Goal: Task Accomplishment & Management: Manage account settings

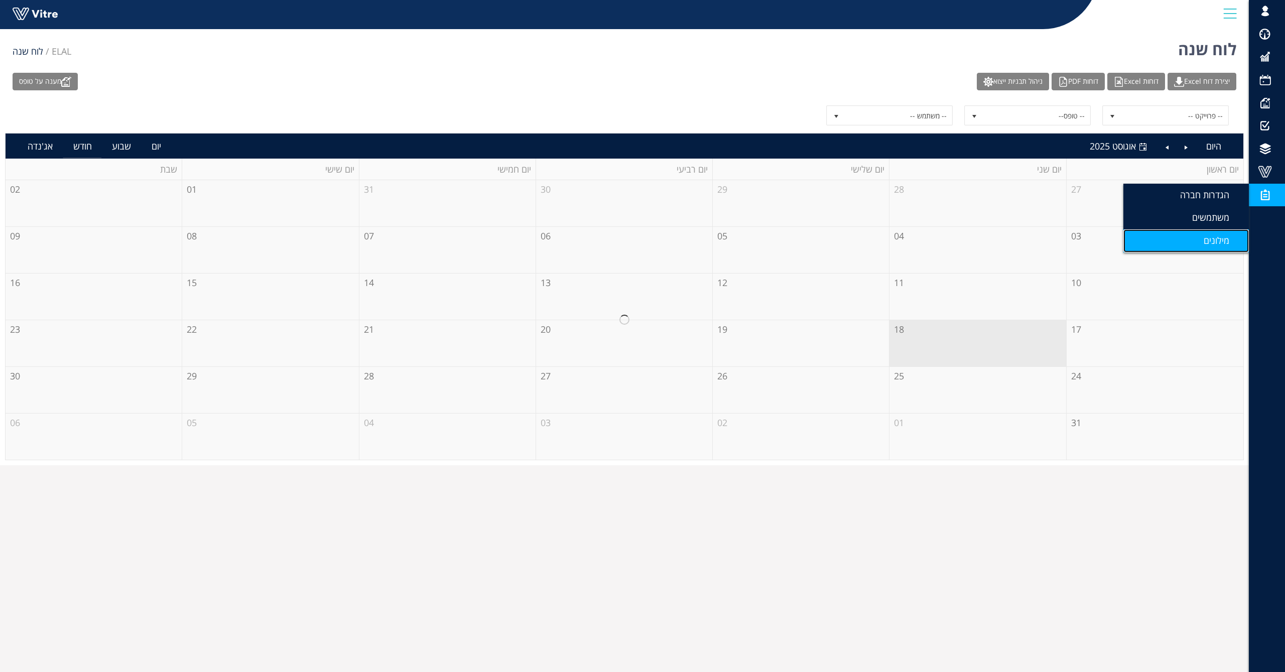
click at [1196, 234] on link "מילונים" at bounding box center [1185, 240] width 125 height 23
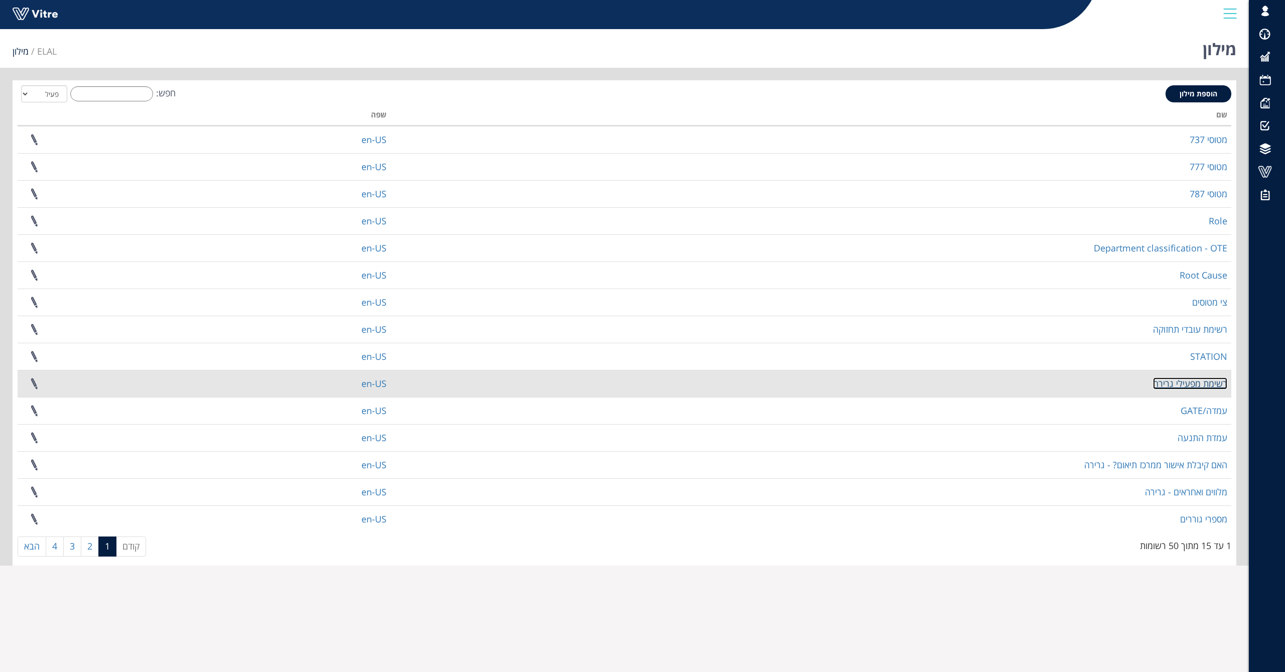
click at [1185, 380] on link "רשימת מפעילי גרירה" at bounding box center [1190, 383] width 74 height 12
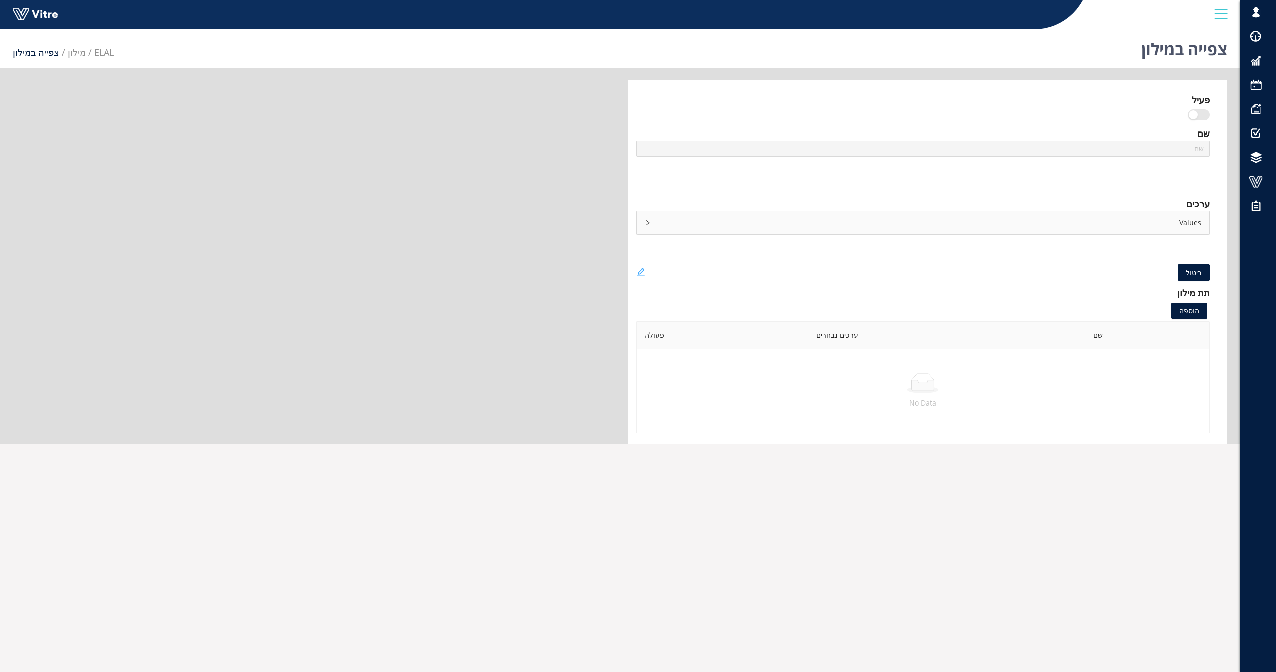
type input "רשימת מפעילי גרירה"
click at [640, 274] on icon "edit" at bounding box center [640, 271] width 9 height 9
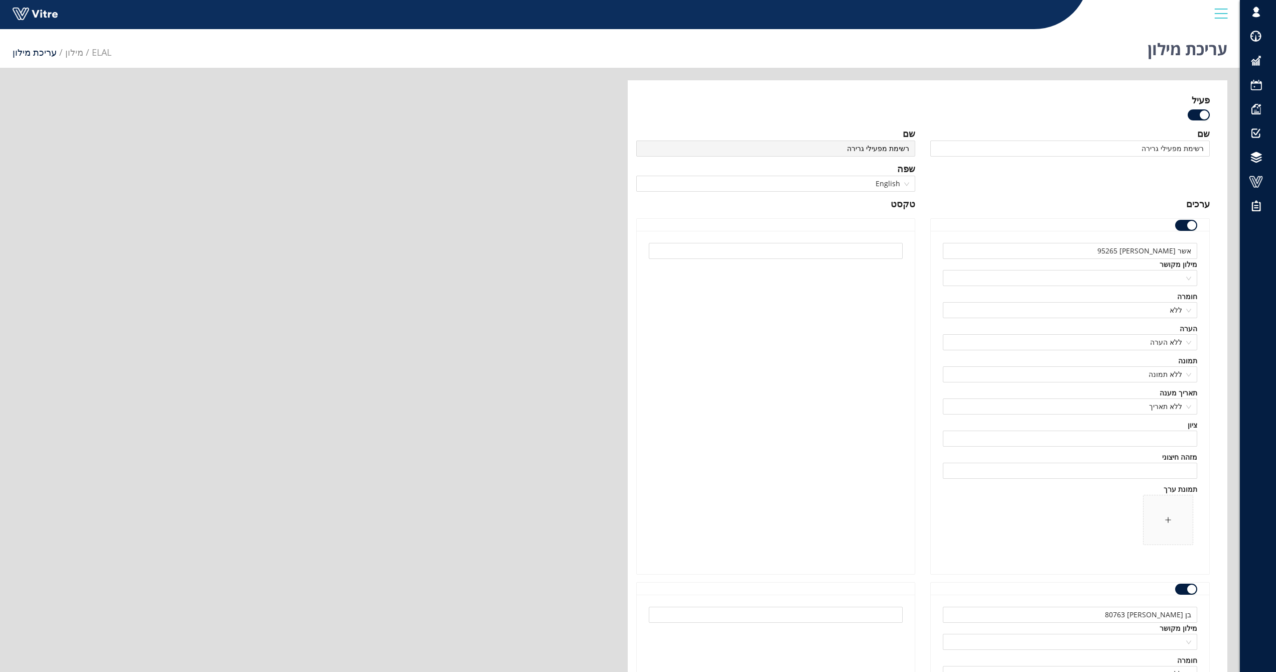
type input "רשימת מפעילי גרירה"
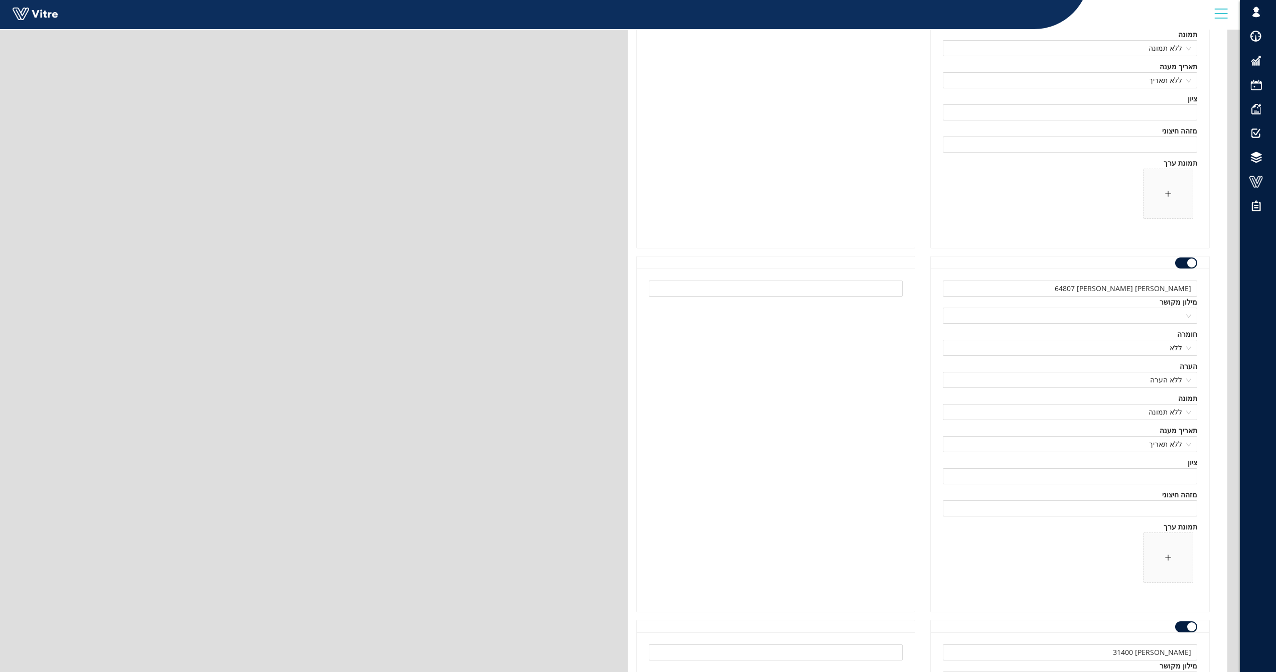
scroll to position [34348, 0]
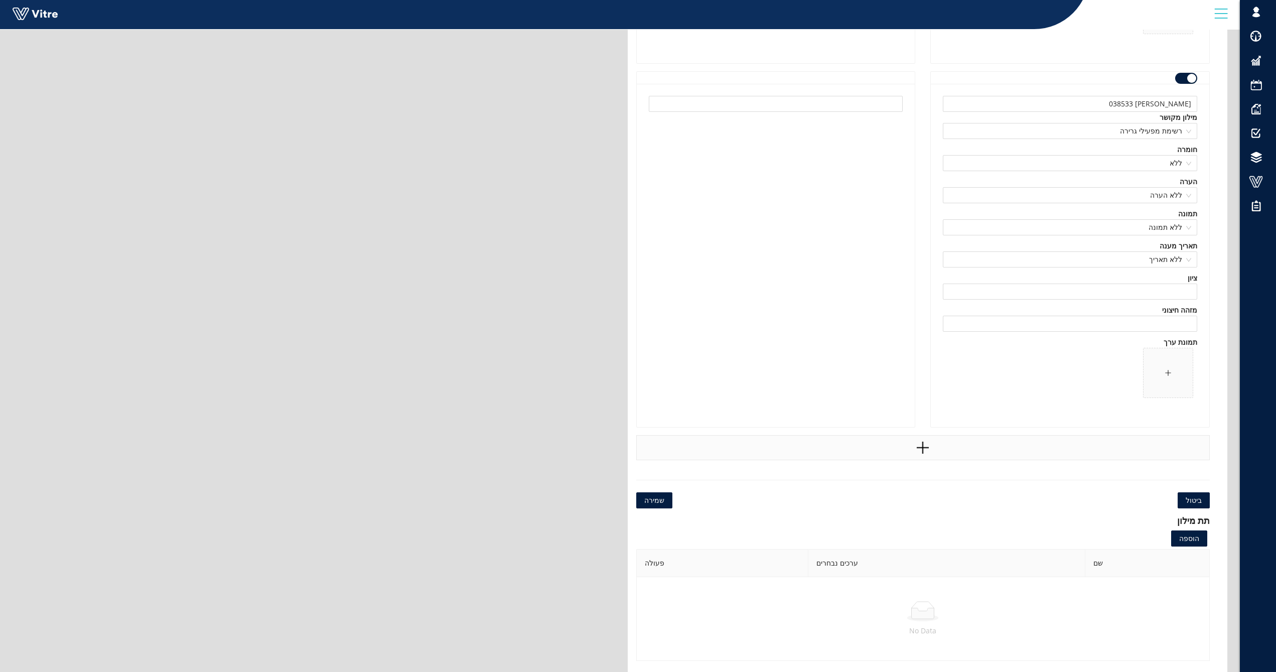
click at [927, 448] on icon "plus" at bounding box center [923, 448] width 12 height 2
click at [1065, 470] on input "text" at bounding box center [1070, 468] width 254 height 16
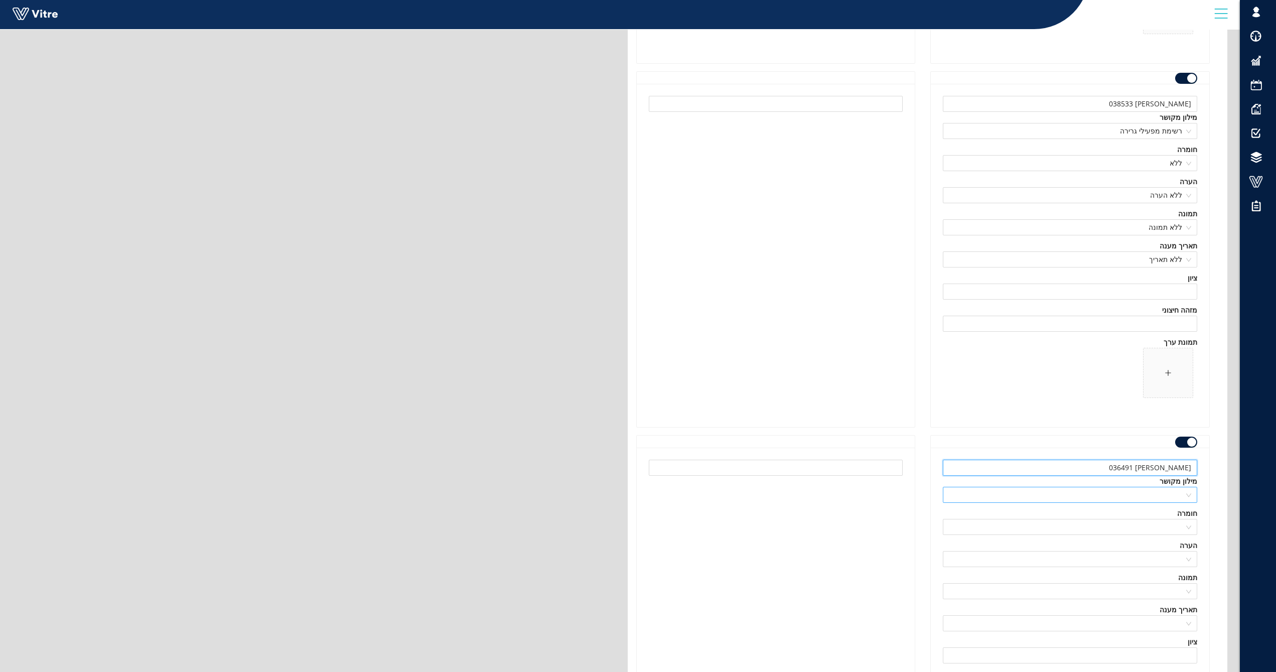
type input "רפי טולדנו 036491"
click at [1136, 492] on input "search" at bounding box center [1066, 494] width 235 height 15
click at [1163, 561] on div "רשימת מפעילי גרירה" at bounding box center [1070, 559] width 242 height 11
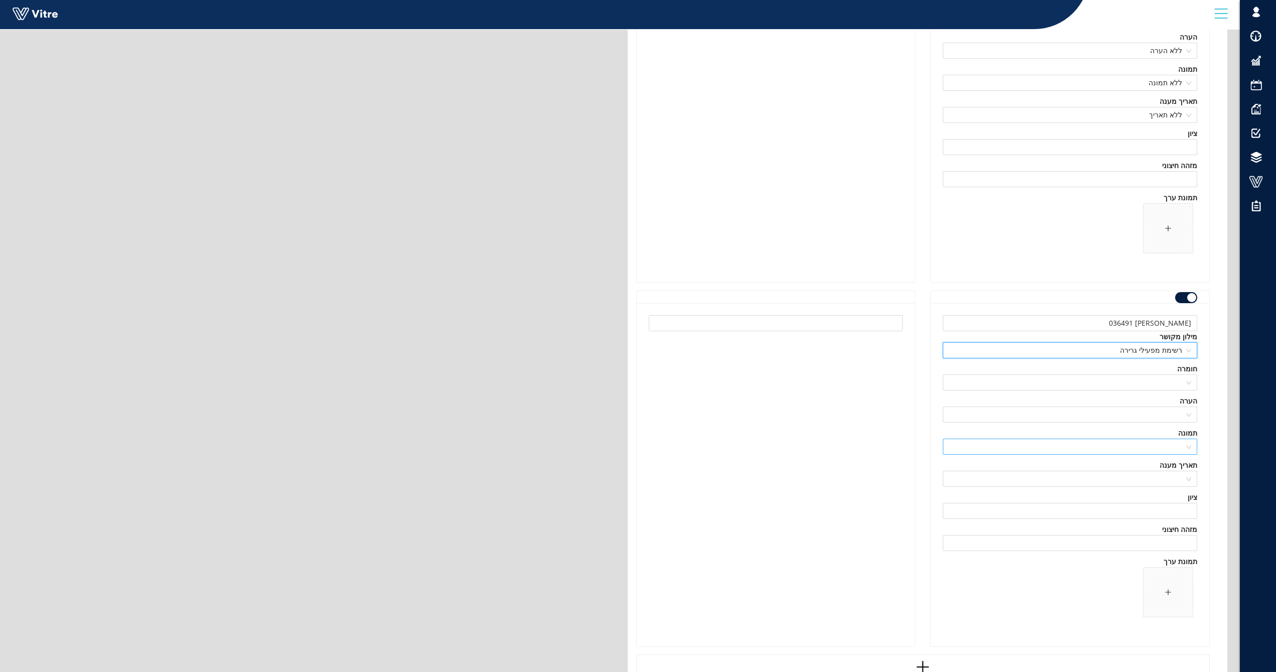
scroll to position [34499, 0]
click at [1178, 374] on input "search" at bounding box center [1066, 376] width 235 height 15
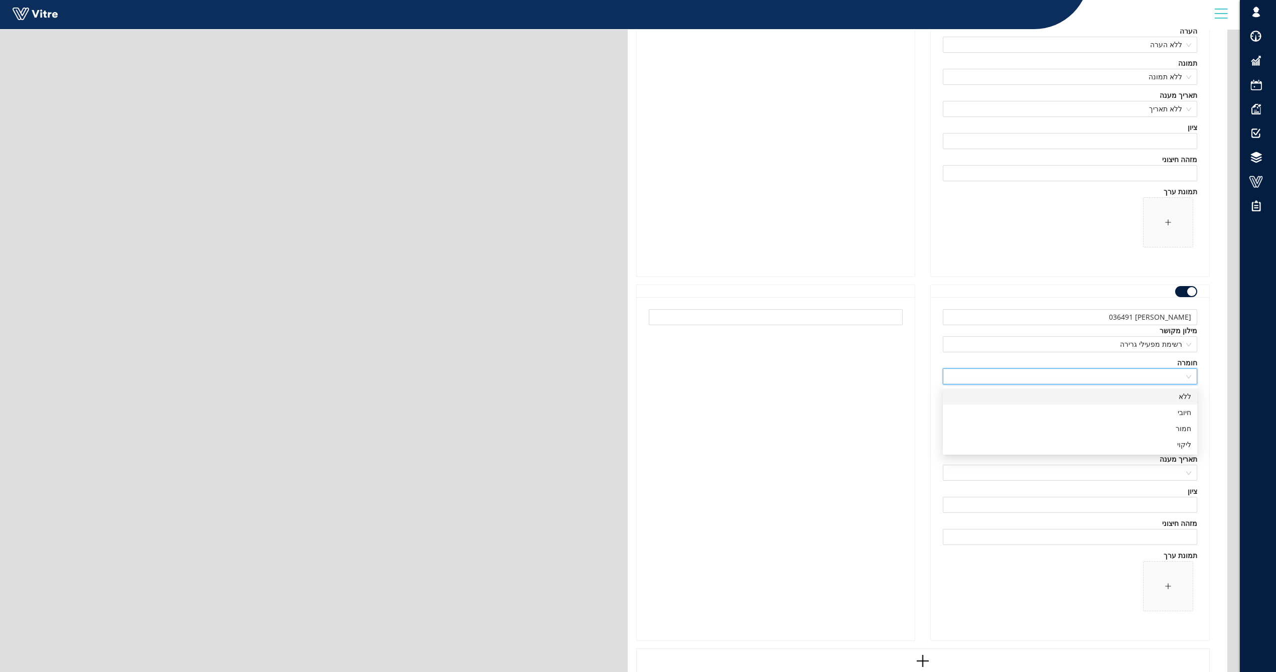
click at [1180, 400] on div "ללא" at bounding box center [1070, 396] width 242 height 11
click at [1183, 410] on input "search" at bounding box center [1066, 408] width 235 height 15
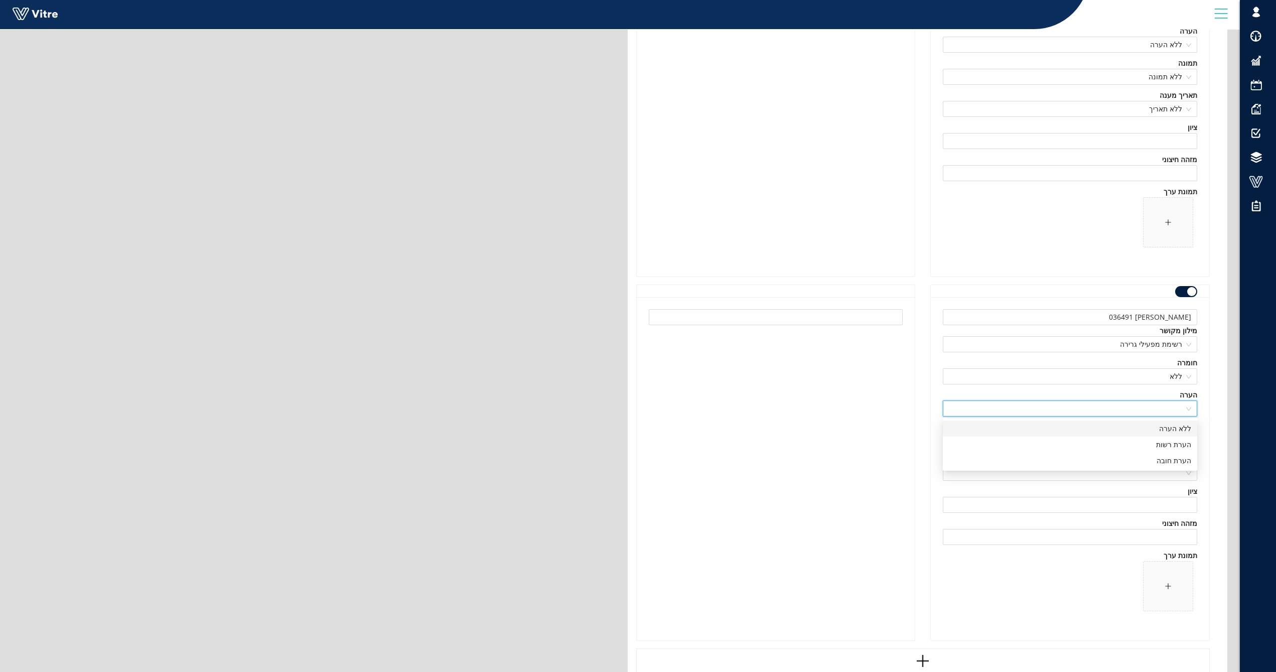
drag, startPoint x: 1178, startPoint y: 425, endPoint x: 1176, endPoint y: 434, distance: 8.7
click at [1178, 425] on div "ללא הערה" at bounding box center [1070, 428] width 242 height 11
click at [1177, 437] on input "search" at bounding box center [1066, 440] width 235 height 15
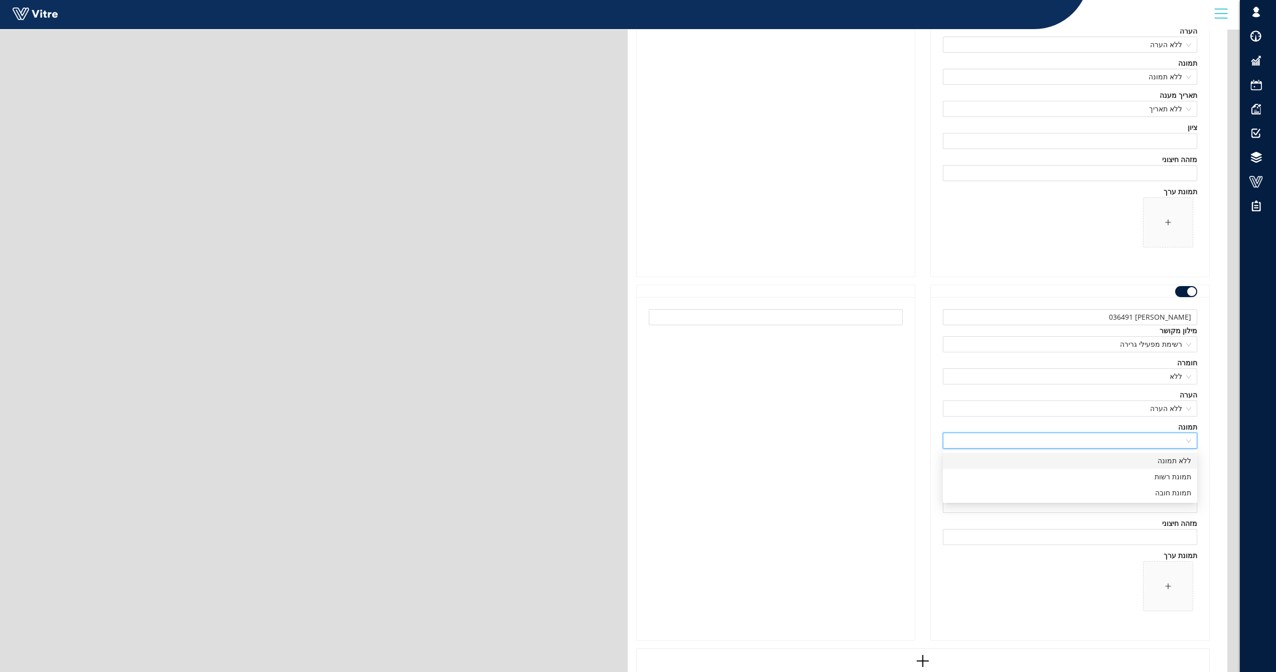
click at [1179, 459] on div "ללא תמונה" at bounding box center [1070, 460] width 242 height 11
click at [1180, 477] on input "search" at bounding box center [1066, 472] width 235 height 15
drag, startPoint x: 1183, startPoint y: 492, endPoint x: 1167, endPoint y: 500, distance: 18.2
click at [1183, 492] on div "ללא תאריך" at bounding box center [1070, 492] width 242 height 11
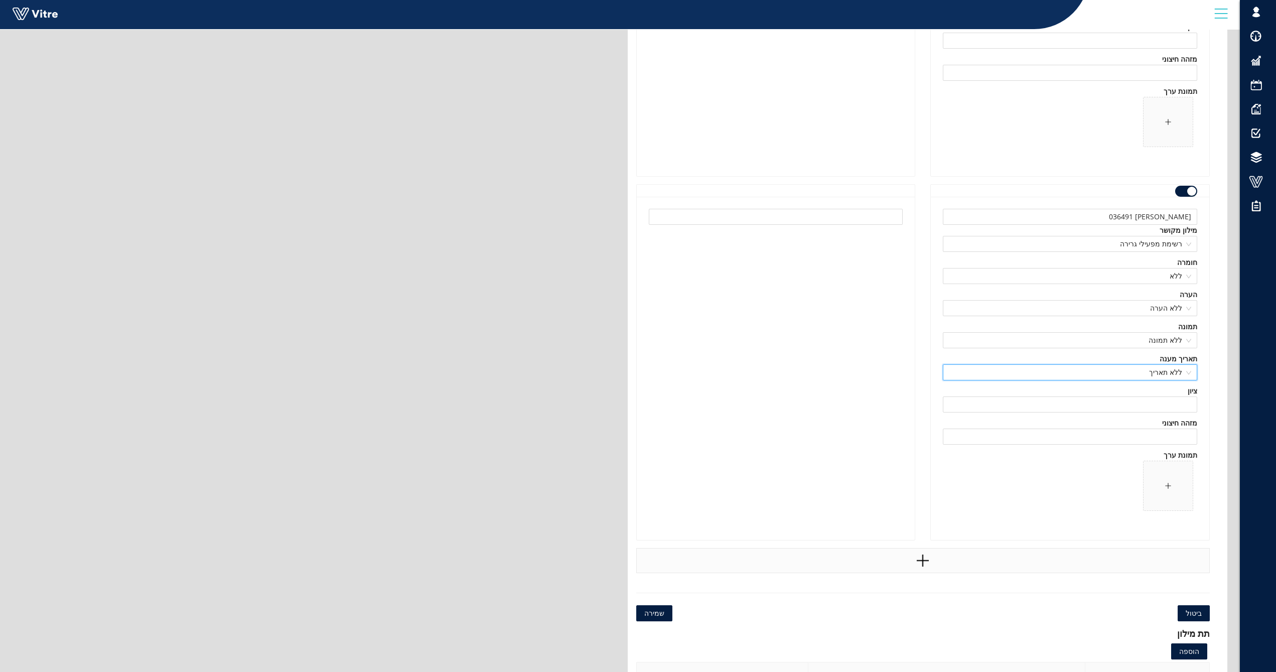
scroll to position [34649, 0]
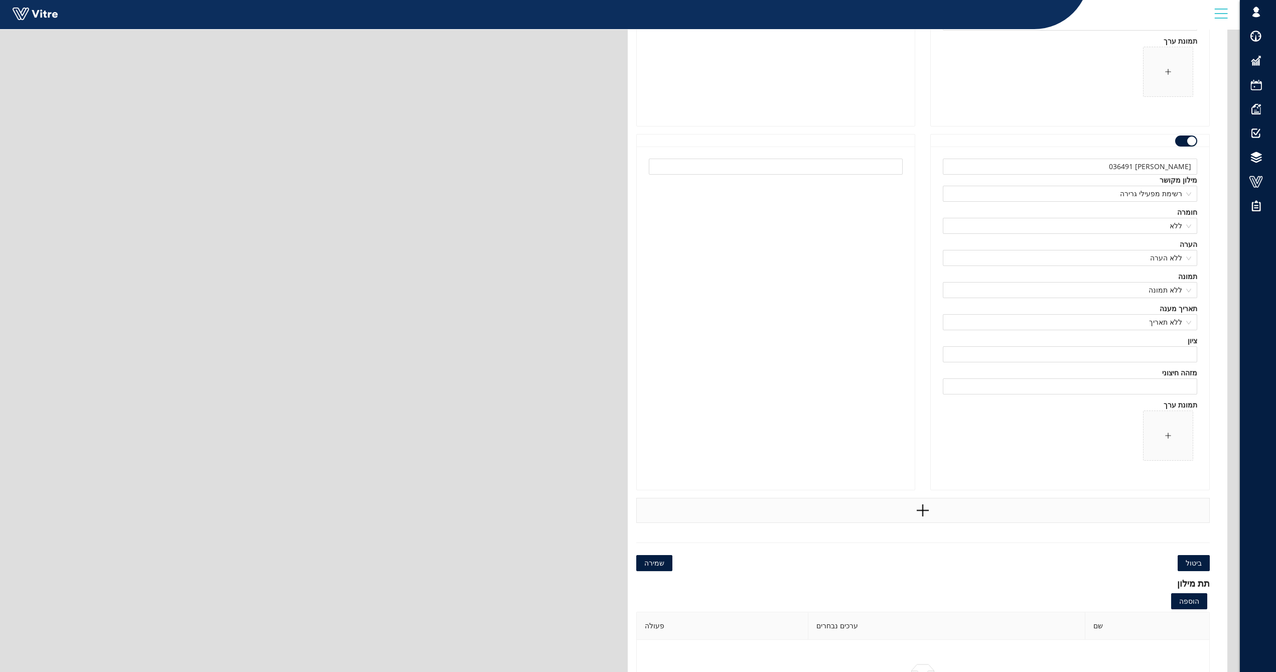
click at [926, 511] on icon "plus" at bounding box center [923, 511] width 12 height 2
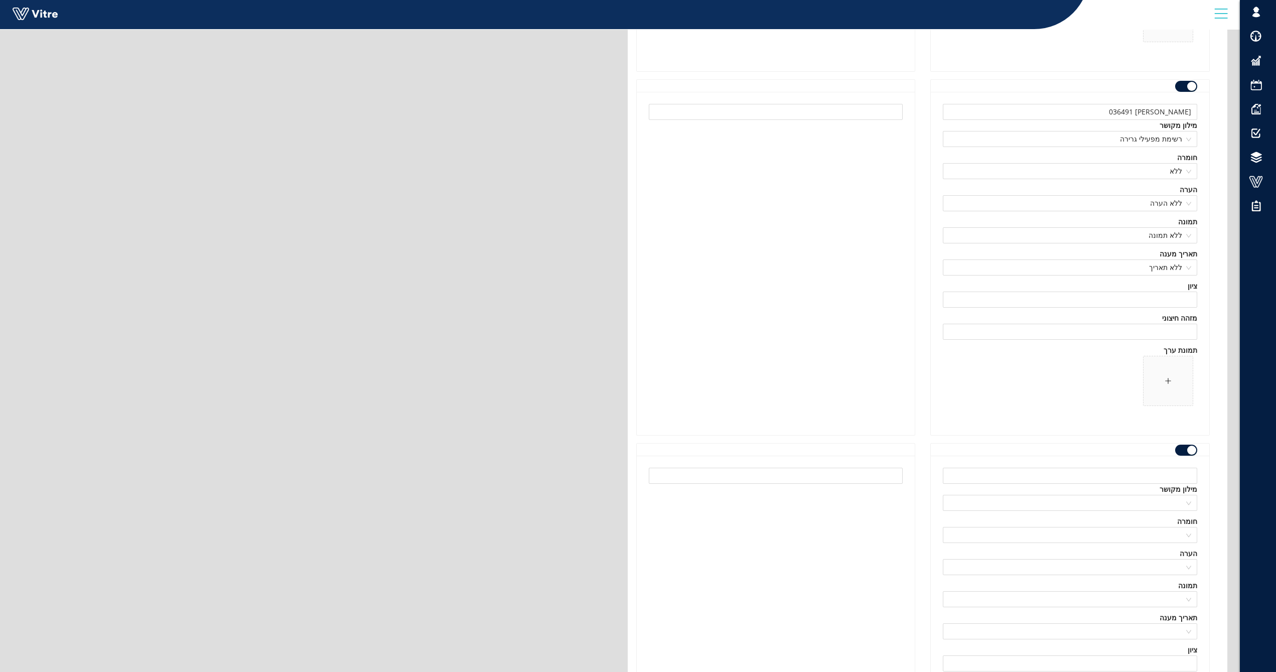
scroll to position [34800, 0]
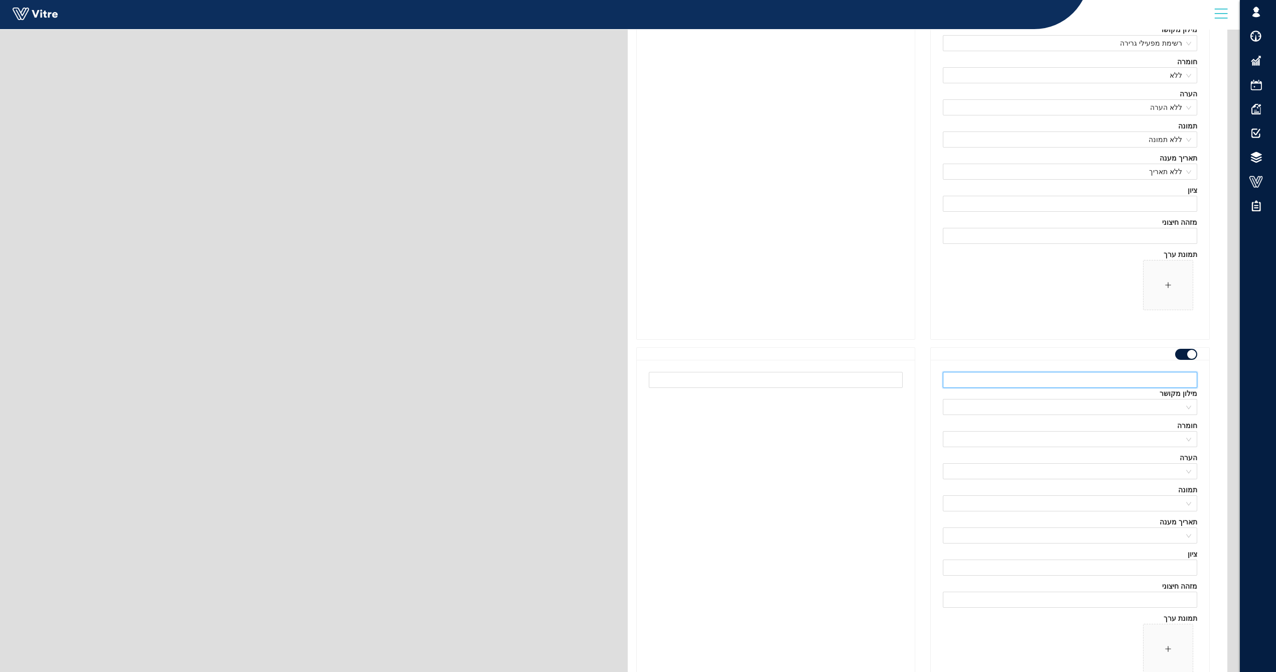
click at [1107, 376] on input "text" at bounding box center [1070, 380] width 254 height 16
type input "תמיר נימני 37733"
click at [1169, 403] on input "search" at bounding box center [1066, 406] width 235 height 15
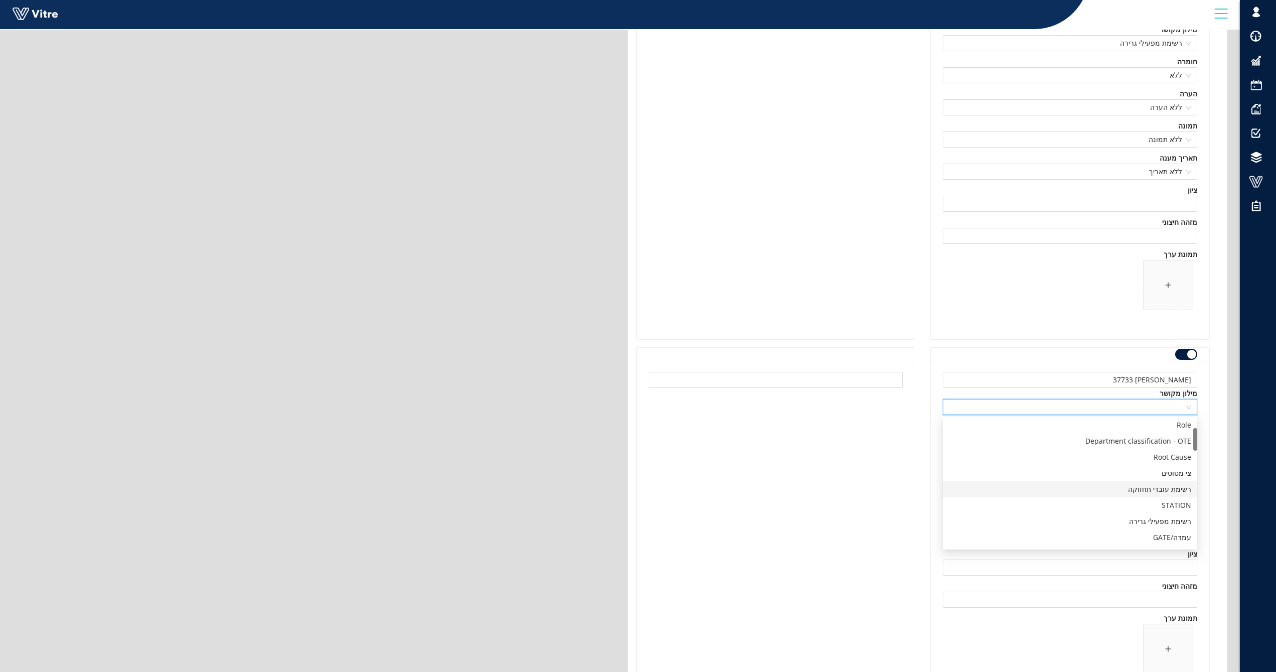
scroll to position [100, 0]
click at [1157, 472] on div "רשימת מפעילי גרירה" at bounding box center [1070, 471] width 242 height 11
click at [1163, 441] on input "search" at bounding box center [1066, 439] width 235 height 15
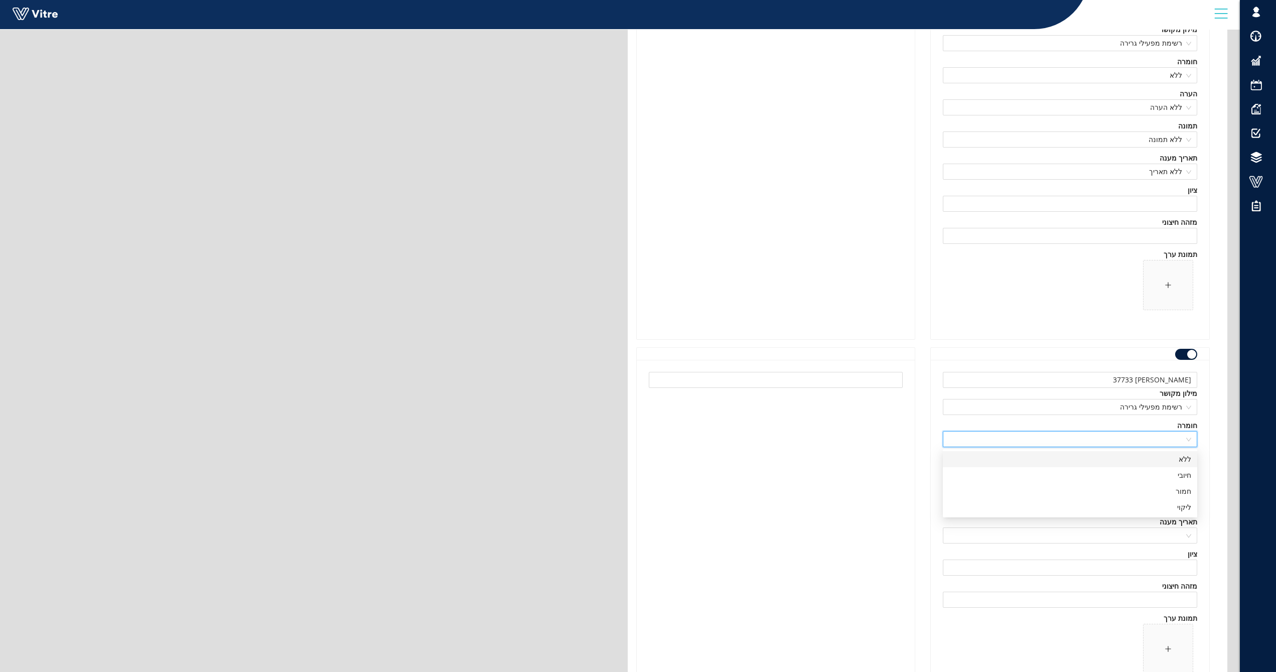
drag, startPoint x: 1167, startPoint y: 458, endPoint x: 1165, endPoint y: 468, distance: 9.7
click at [1167, 458] on div "ללא" at bounding box center [1070, 459] width 242 height 11
click at [1163, 473] on input "search" at bounding box center [1066, 471] width 235 height 15
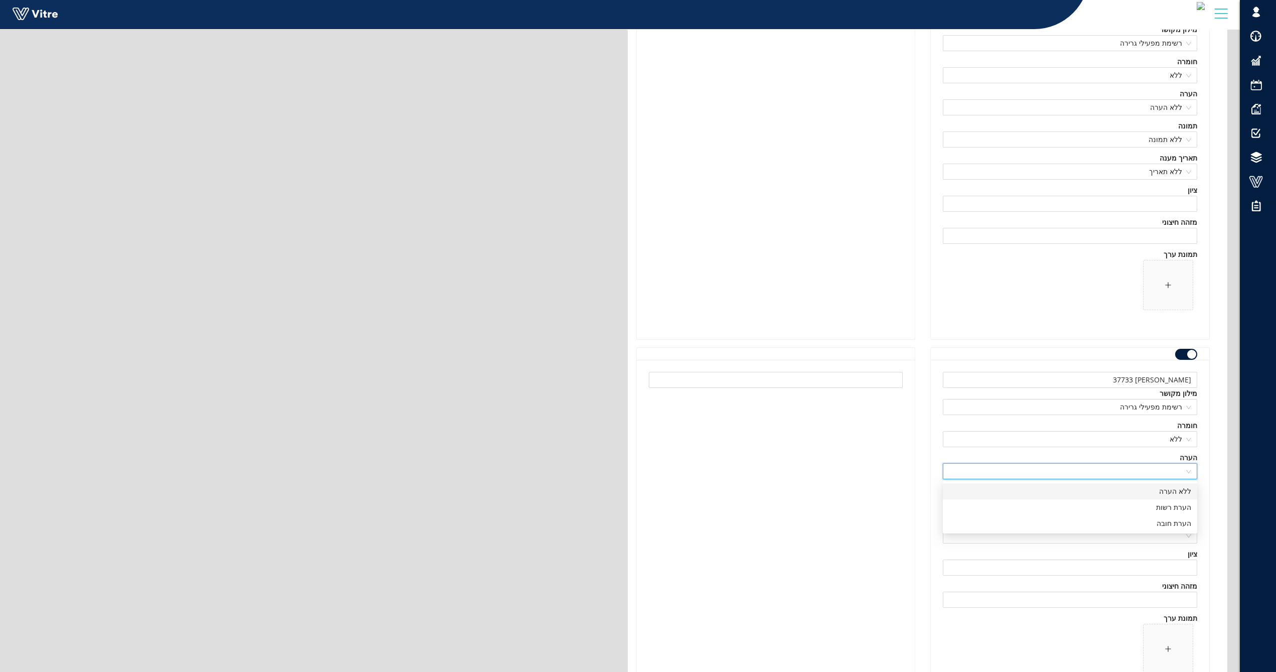
click at [1163, 492] on div "ללא הערה" at bounding box center [1070, 491] width 242 height 11
click at [1160, 505] on input "search" at bounding box center [1066, 503] width 235 height 15
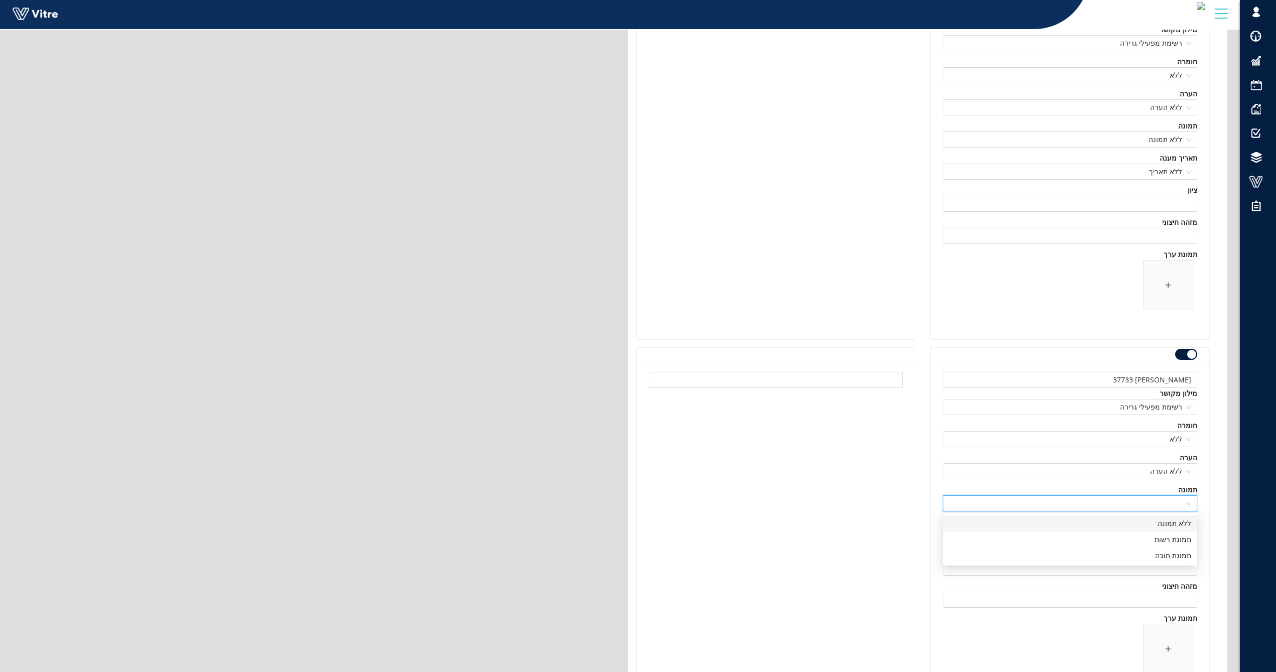
click at [1162, 520] on div "ללא תמונה" at bounding box center [1070, 523] width 242 height 11
click at [1168, 532] on input "search" at bounding box center [1066, 535] width 235 height 15
click at [1173, 553] on div "ללא תאריך" at bounding box center [1070, 555] width 242 height 11
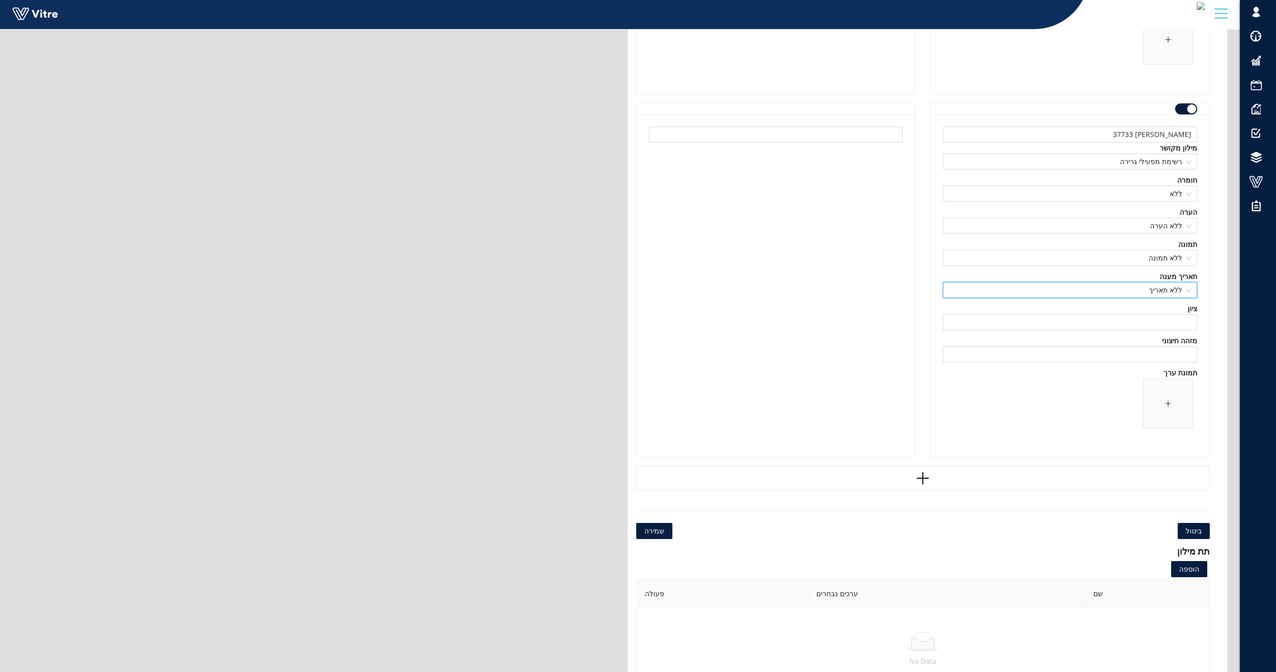
scroll to position [35051, 0]
click at [643, 527] on button "שמירה" at bounding box center [654, 525] width 36 height 16
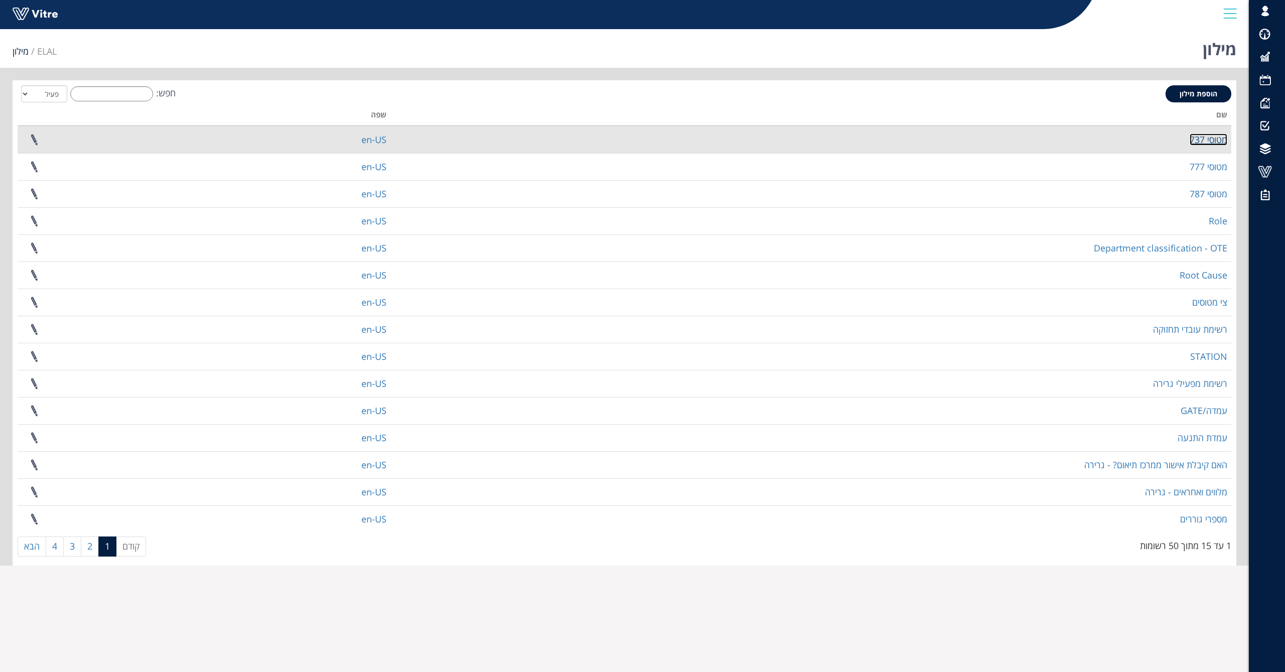
click at [1210, 143] on link "מטוסי 737" at bounding box center [1208, 139] width 38 height 12
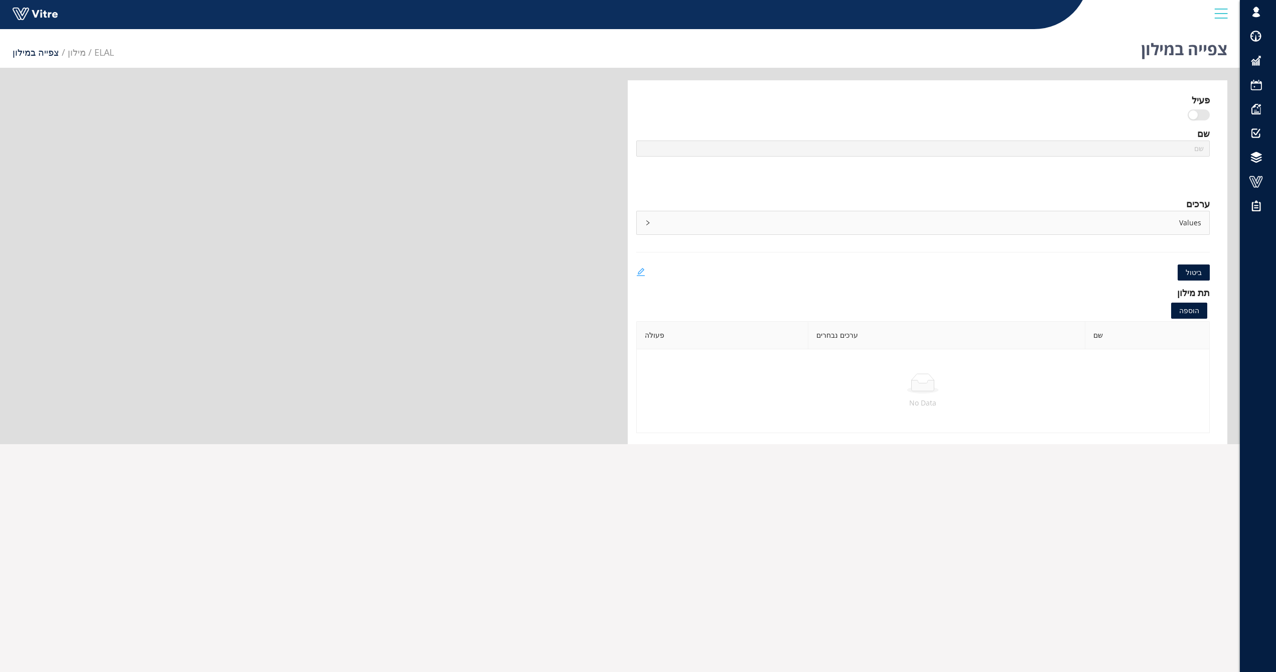
type input "מטוסי 737"
click at [638, 273] on icon "edit" at bounding box center [640, 271] width 9 height 9
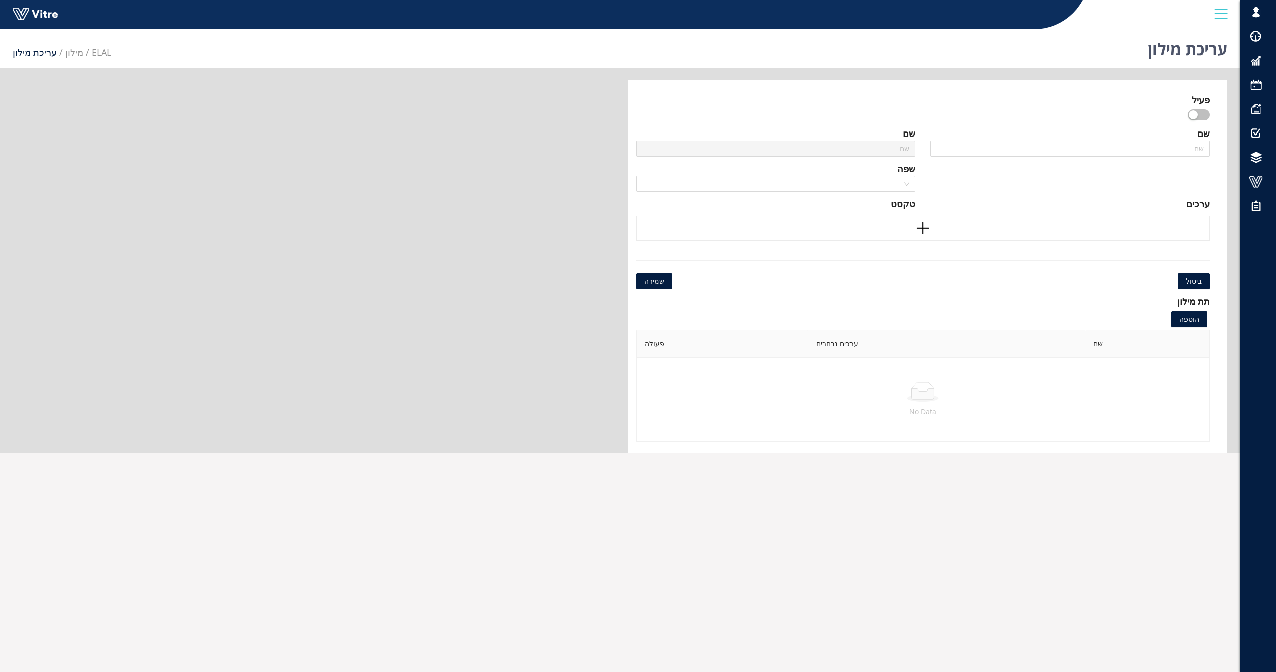
type input "מטוסי 737"
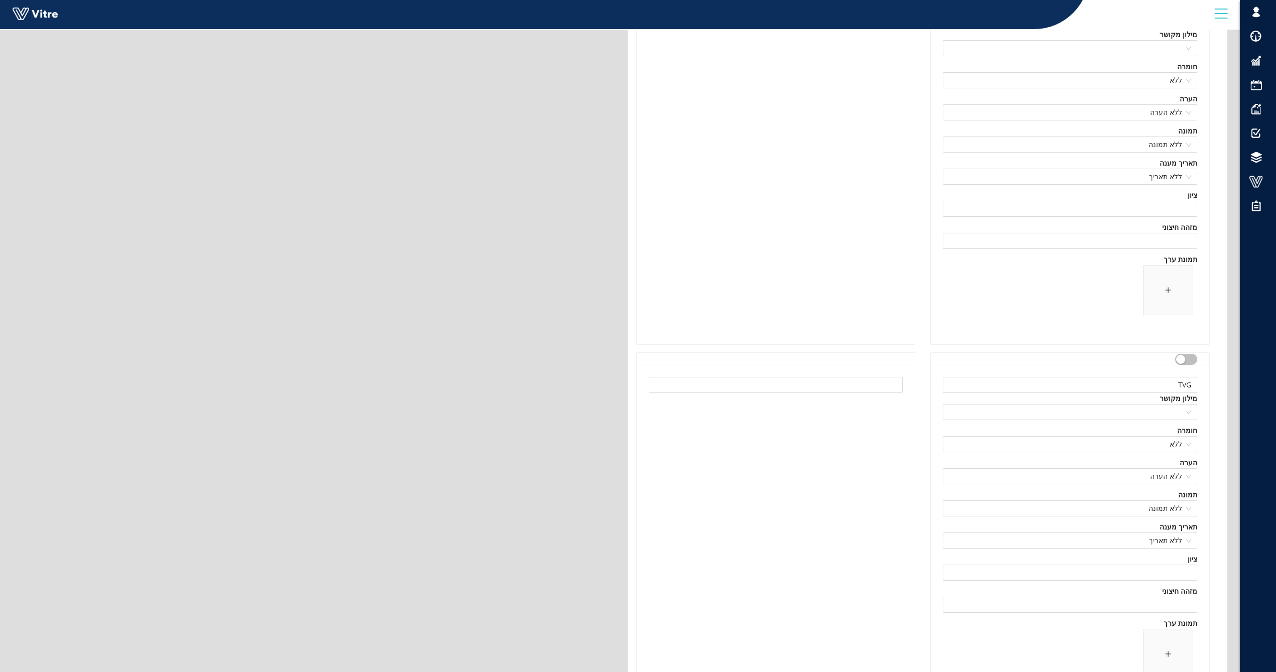
scroll to position [13245, 0]
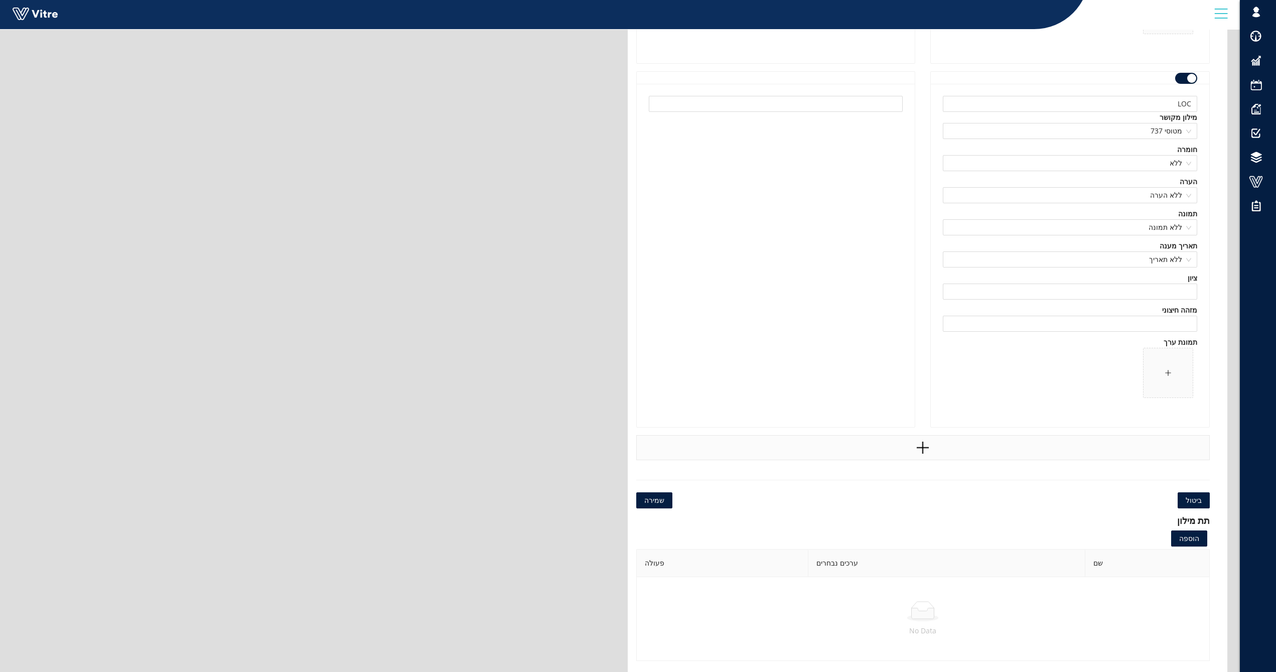
click at [927, 444] on icon "plus" at bounding box center [922, 447] width 15 height 15
click at [1158, 471] on input "text" at bounding box center [1070, 468] width 254 height 16
type input "M"
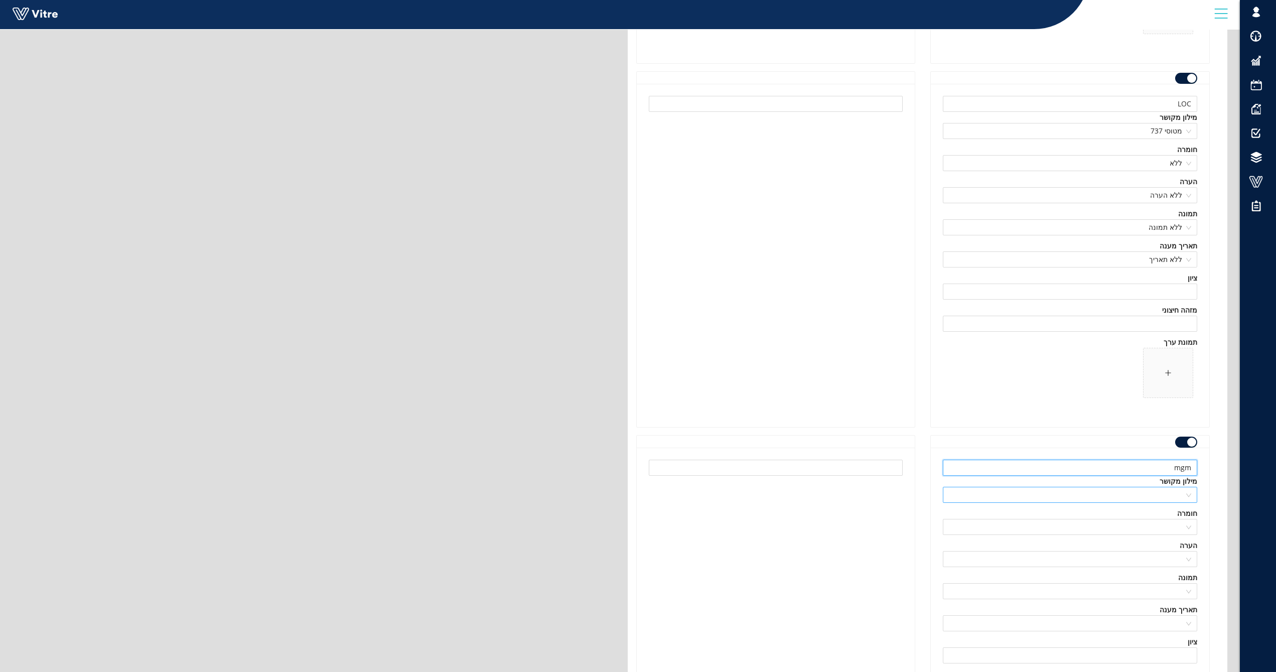
type input "mgm"
click at [1182, 493] on input "search" at bounding box center [1066, 494] width 235 height 15
click at [1175, 519] on div "מטוסי 737" at bounding box center [1070, 514] width 242 height 11
click at [1171, 524] on input "search" at bounding box center [1066, 526] width 235 height 15
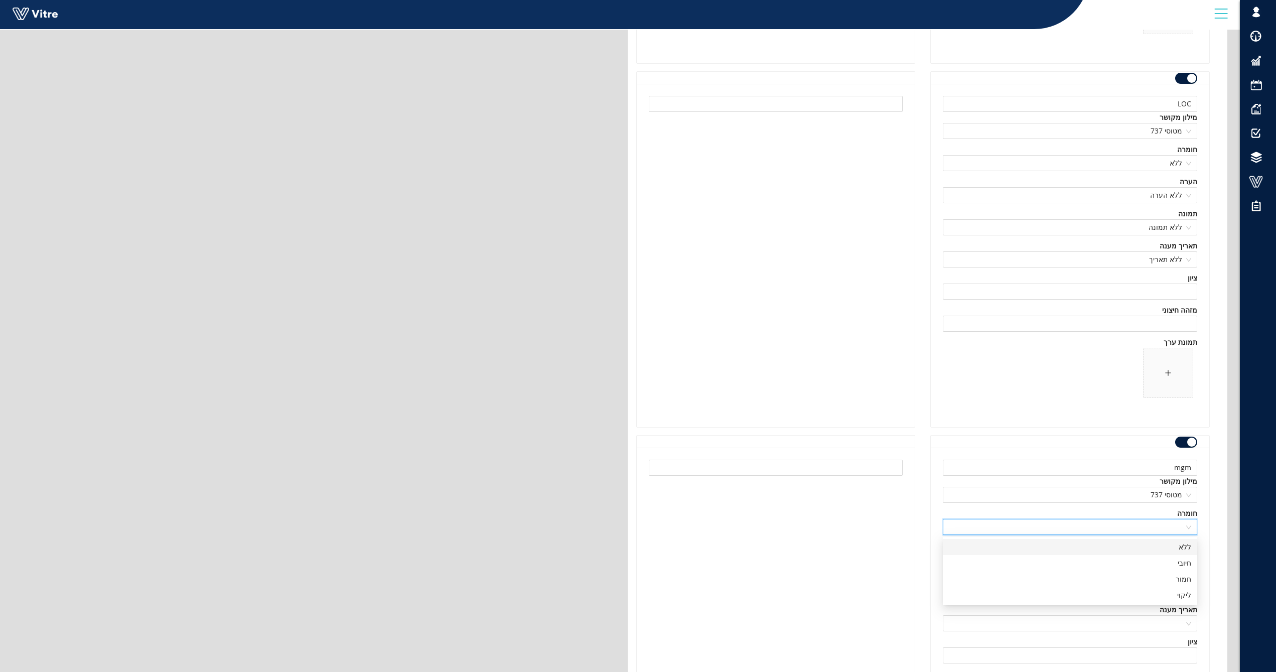
click at [1174, 553] on div "ללא" at bounding box center [1070, 547] width 254 height 16
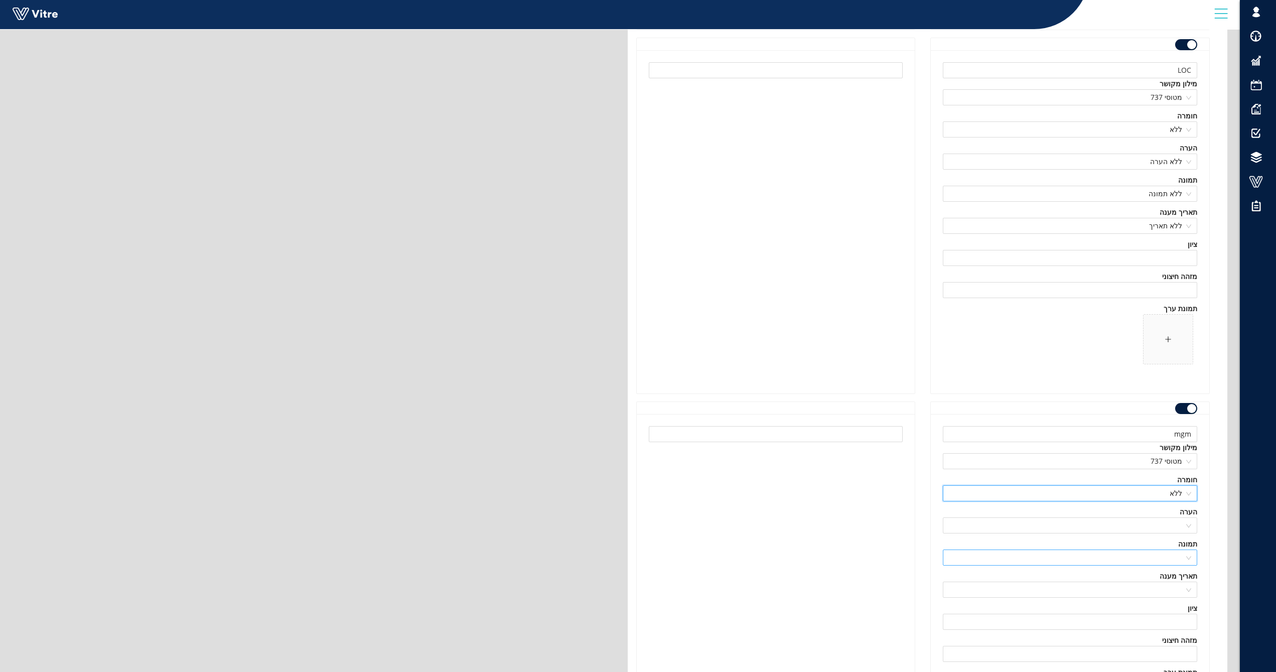
scroll to position [13295, 0]
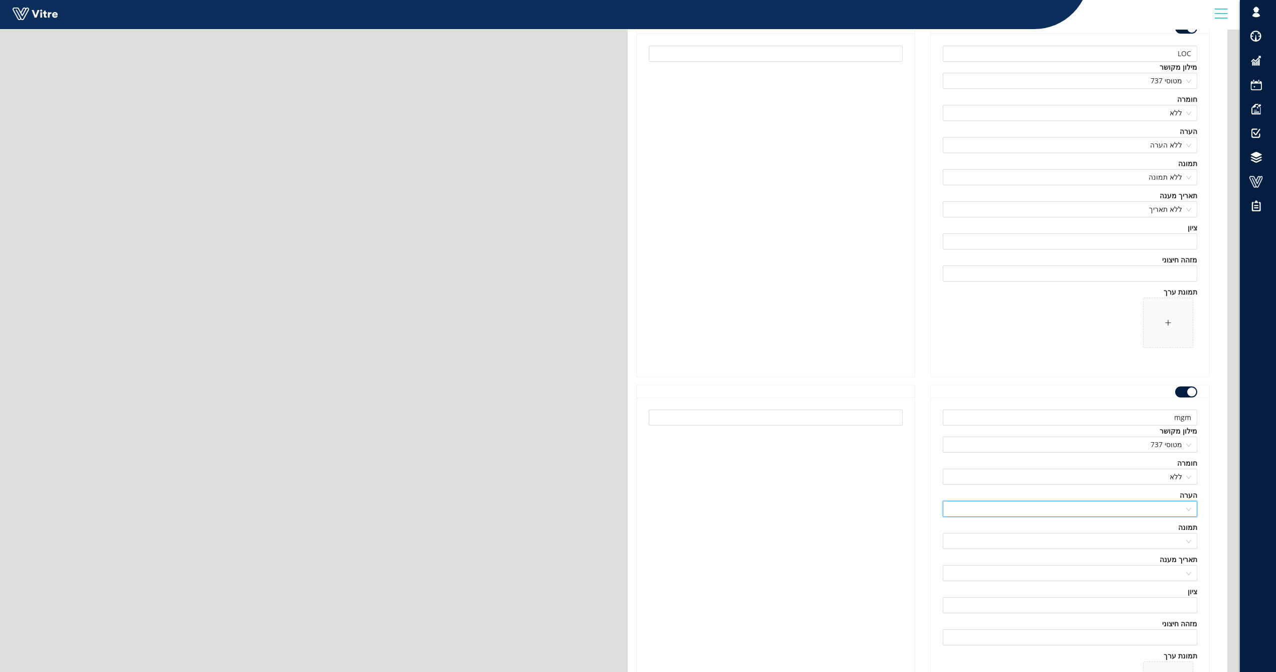
click at [1168, 511] on input "search" at bounding box center [1066, 508] width 235 height 15
click at [1173, 530] on div "ללא הערה" at bounding box center [1070, 528] width 242 height 11
click at [1172, 533] on input "search" at bounding box center [1066, 540] width 235 height 15
click at [1170, 559] on div "ללא תמונה" at bounding box center [1070, 561] width 242 height 11
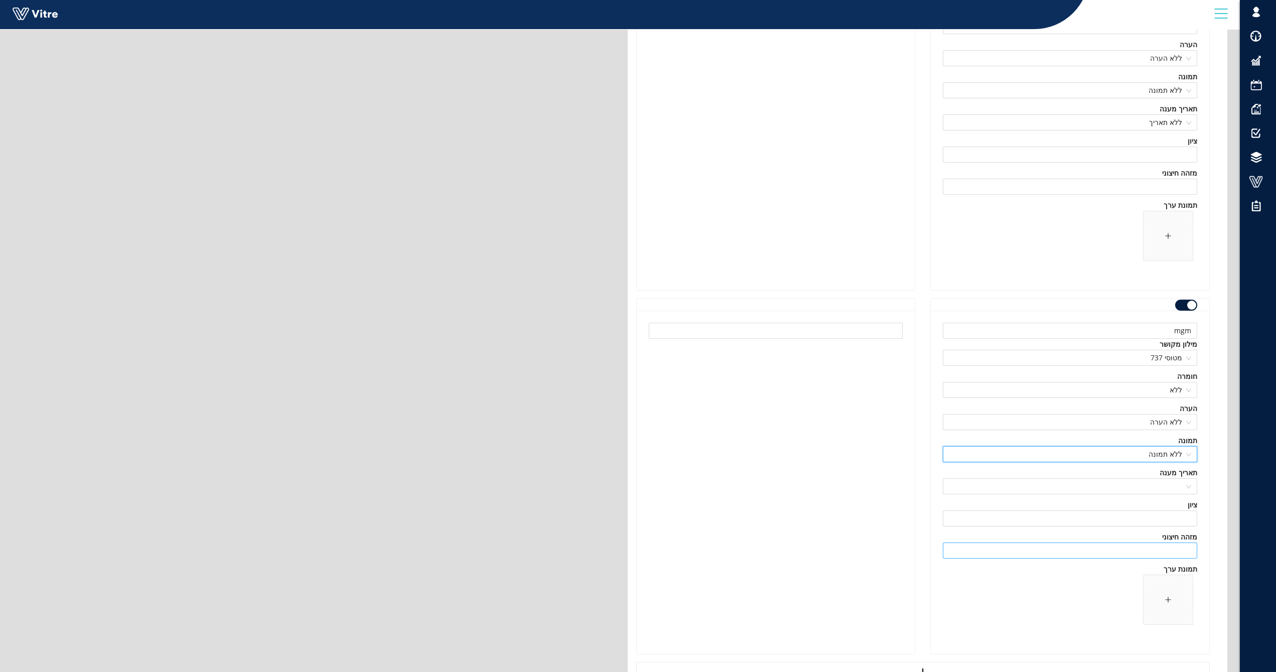
scroll to position [13396, 0]
click at [1168, 474] on input "search" at bounding box center [1066, 472] width 235 height 15
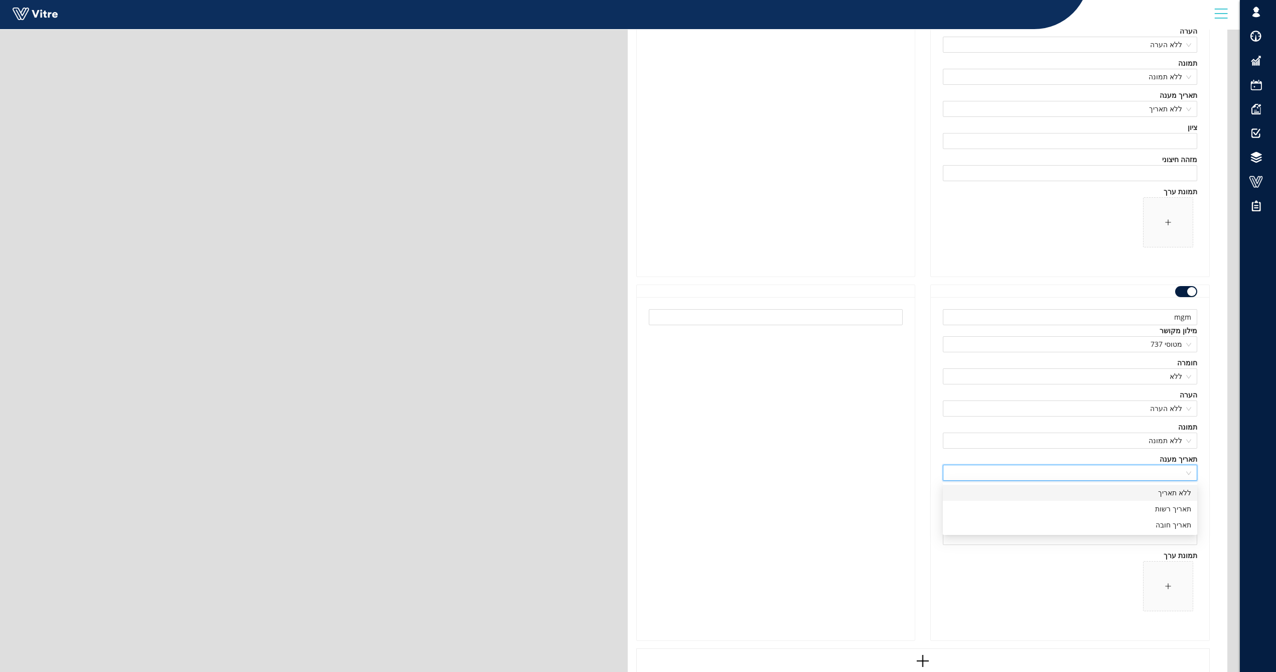
drag, startPoint x: 1166, startPoint y: 493, endPoint x: 1161, endPoint y: 495, distance: 5.2
click at [1166, 493] on div "ללא תאריך" at bounding box center [1070, 492] width 242 height 11
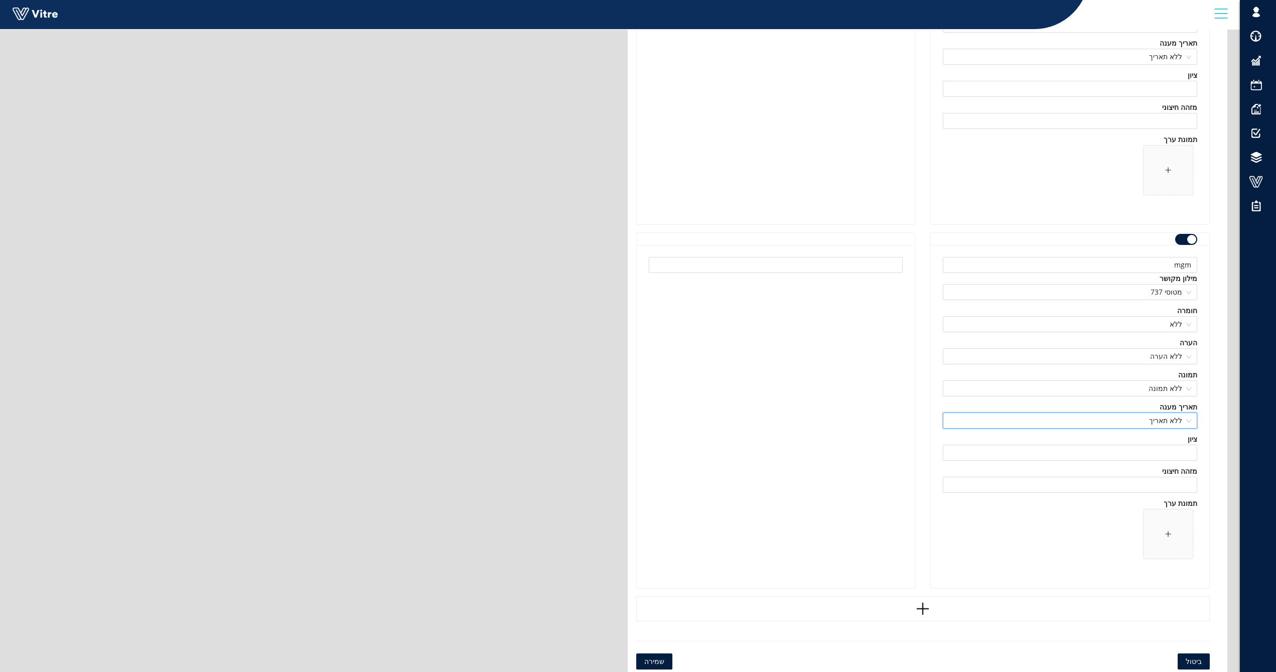
scroll to position [13496, 0]
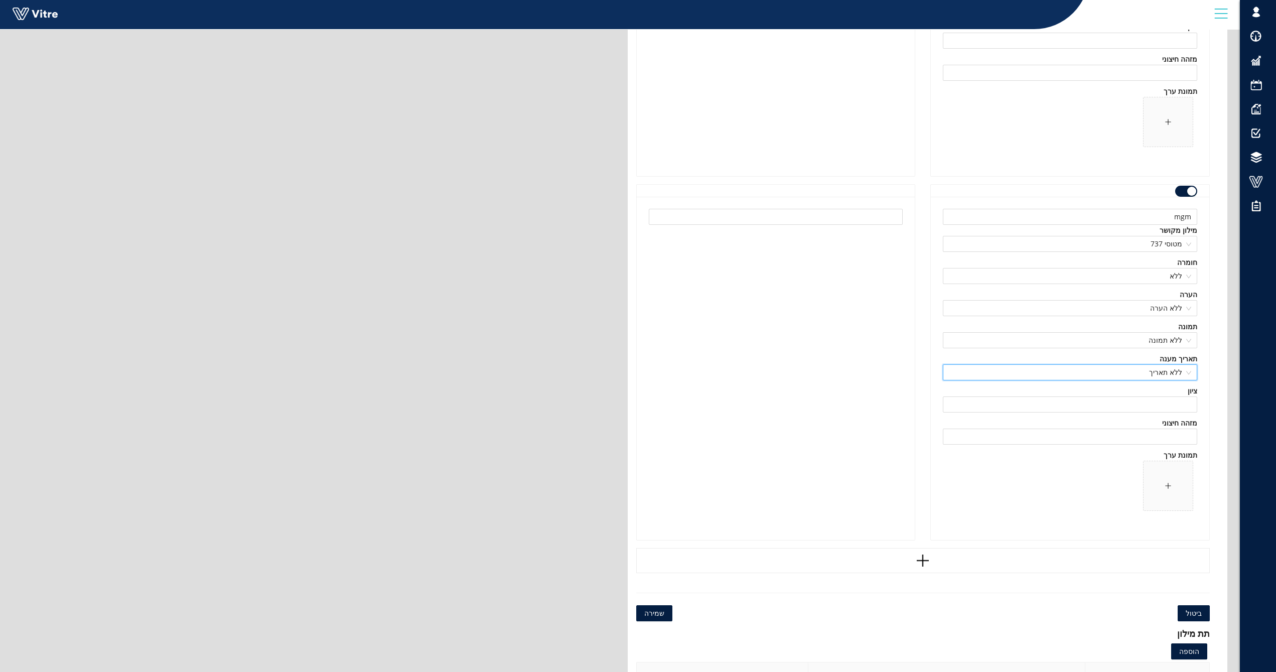
click at [651, 615] on span "שמירה" at bounding box center [654, 613] width 20 height 11
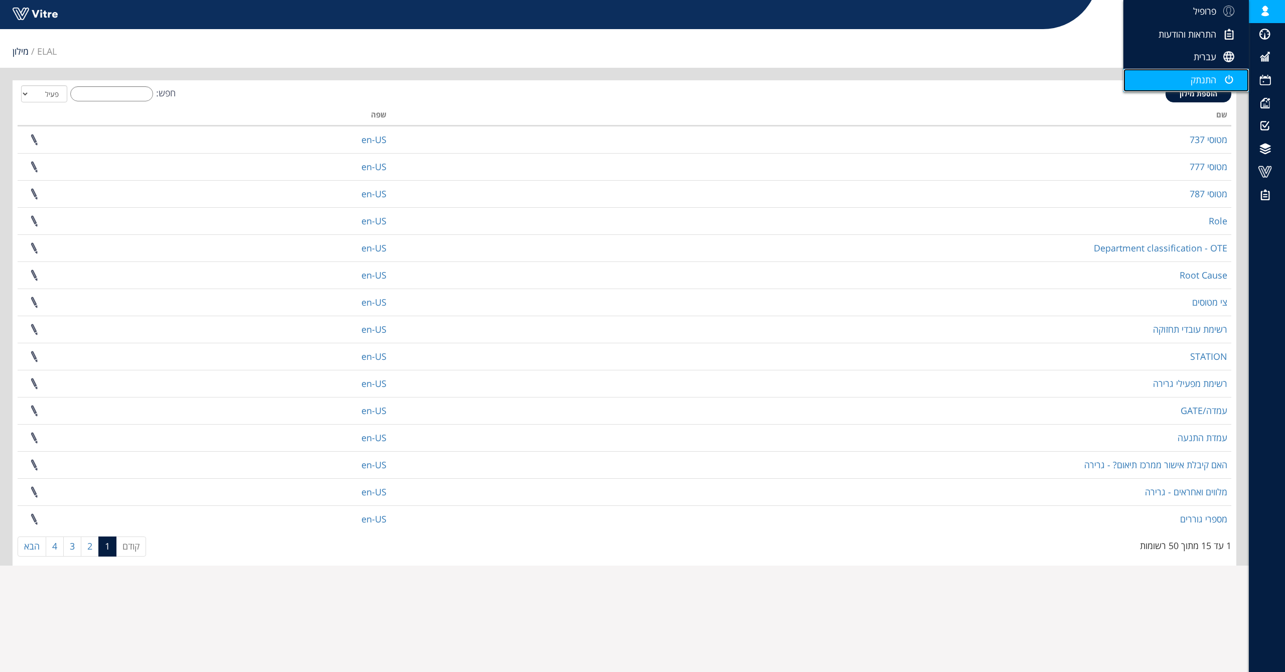
click at [1212, 73] on link "התנתק" at bounding box center [1185, 80] width 125 height 23
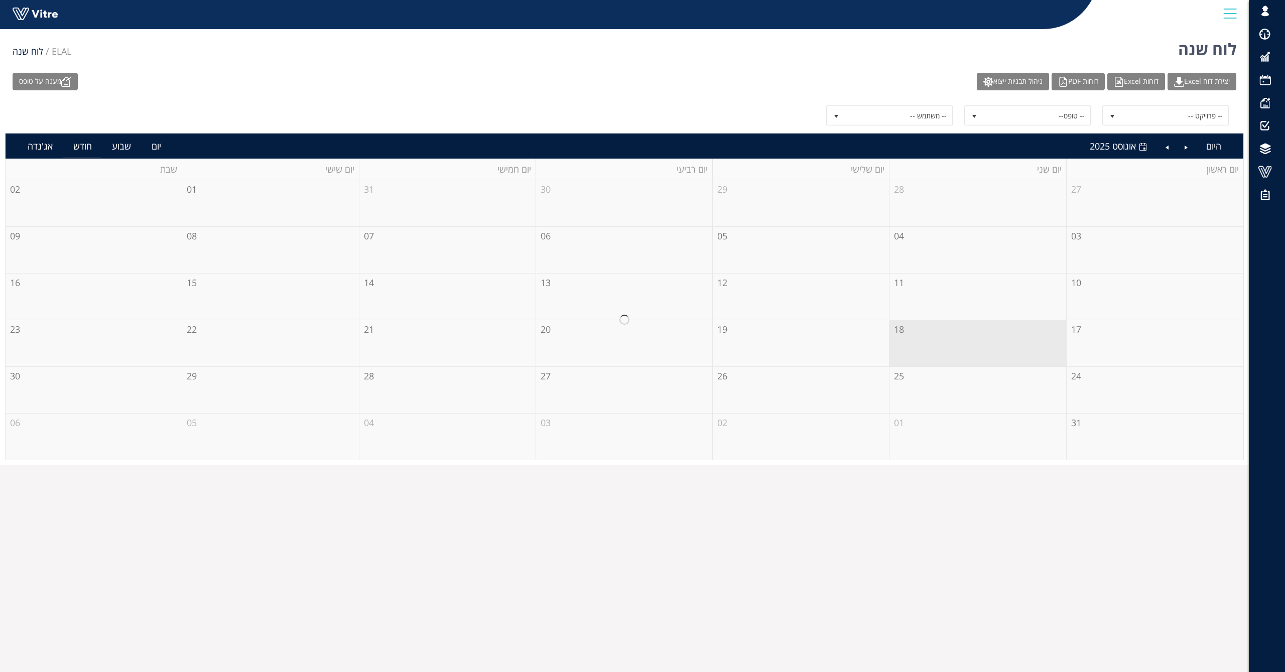
click at [300, 48] on div "לוח שנה ELAL לוח שנה" at bounding box center [624, 46] width 1249 height 43
